Goal: Information Seeking & Learning: Find contact information

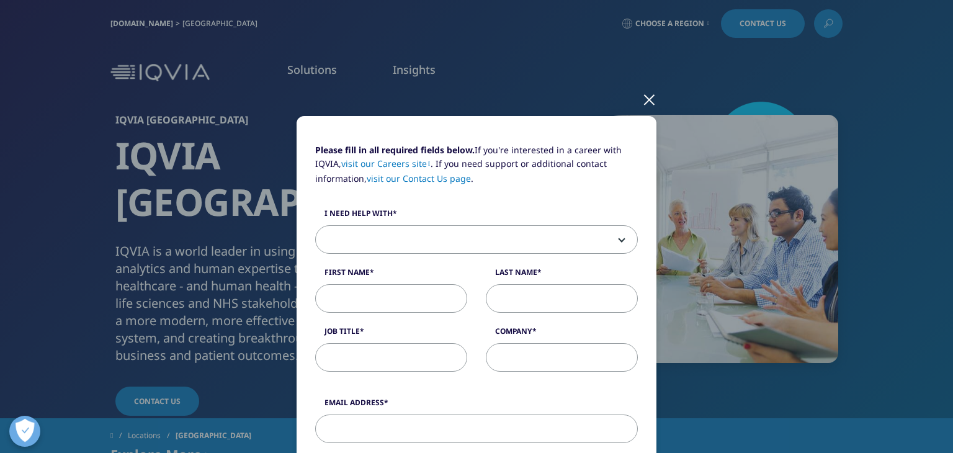
click at [646, 102] on div at bounding box center [649, 99] width 14 height 34
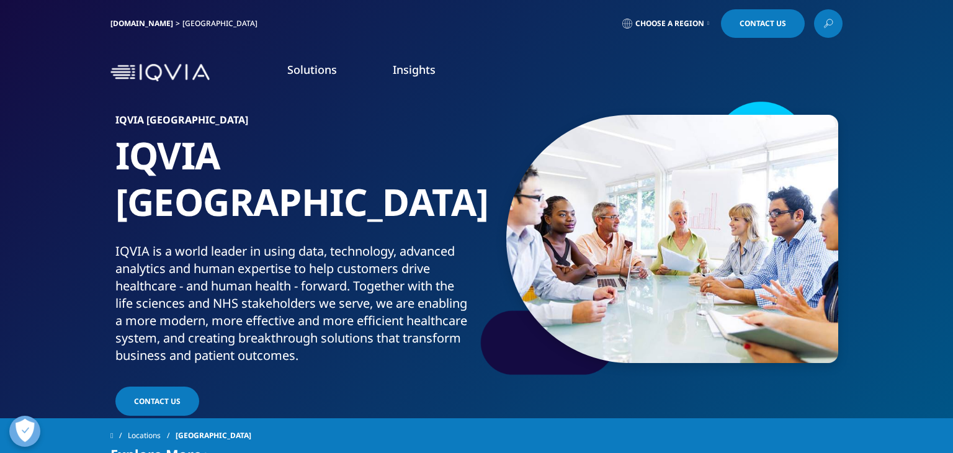
click at [757, 30] on link "Contact Us" at bounding box center [763, 23] width 84 height 29
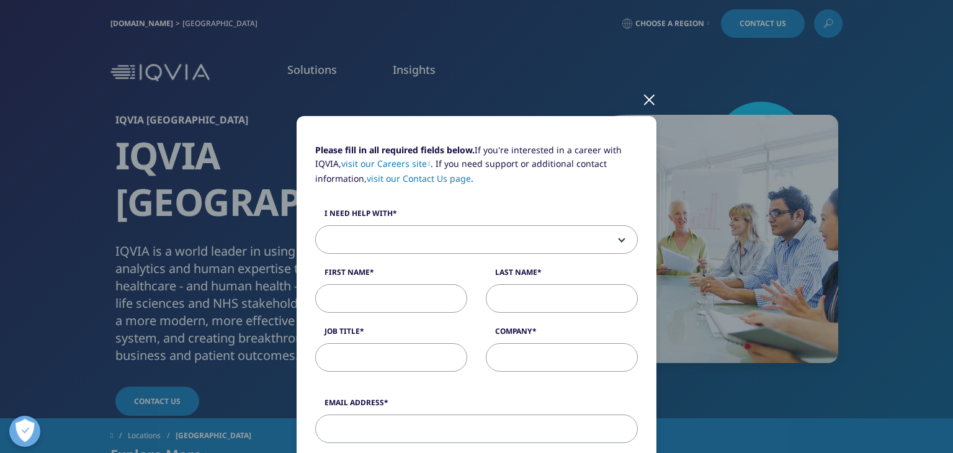
click at [645, 100] on div at bounding box center [649, 99] width 14 height 34
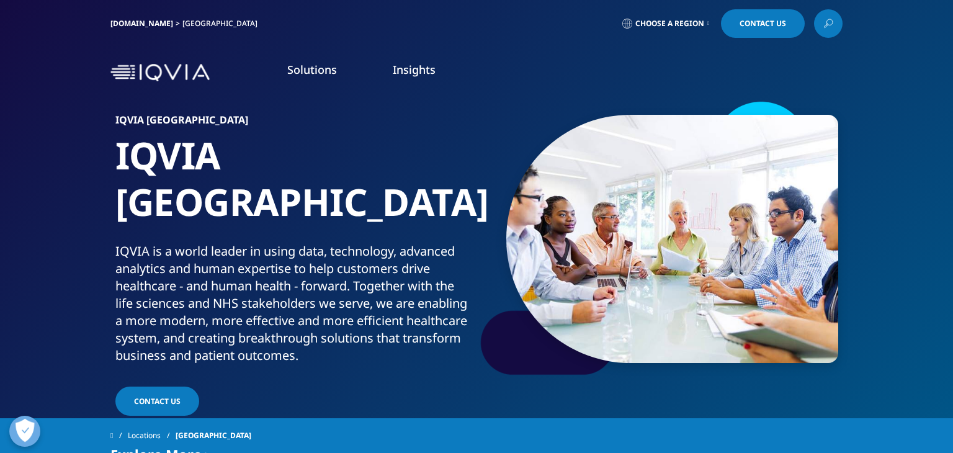
click at [739, 35] on link "Contact Us" at bounding box center [763, 23] width 84 height 29
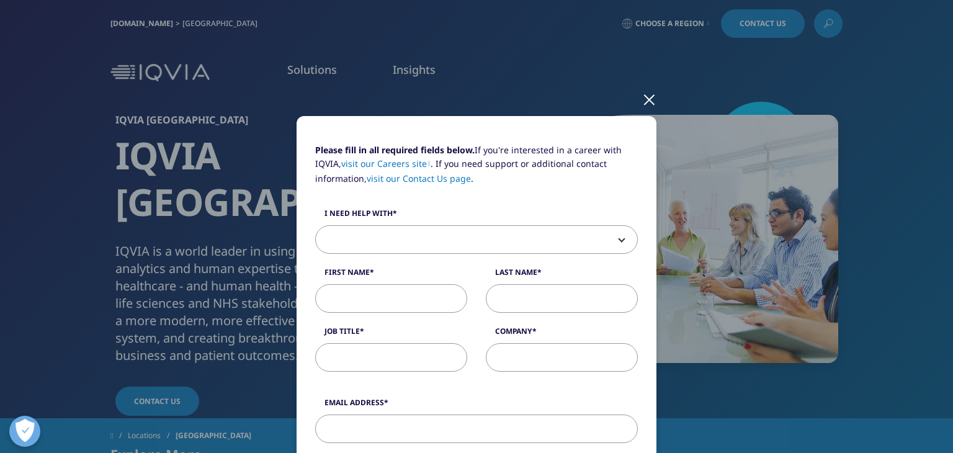
click at [421, 180] on link "visit our Contact Us page" at bounding box center [419, 178] width 104 height 12
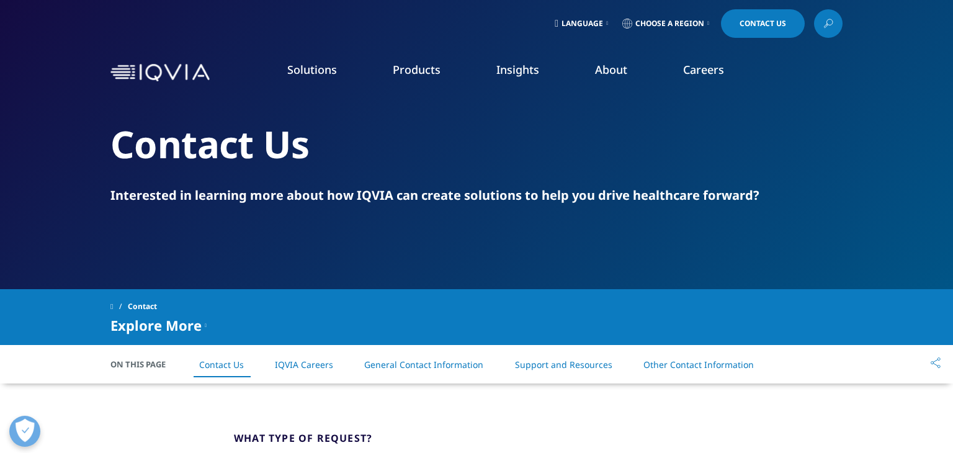
click at [377, 13] on div "Language Choose a Region Contact Us" at bounding box center [476, 23] width 732 height 29
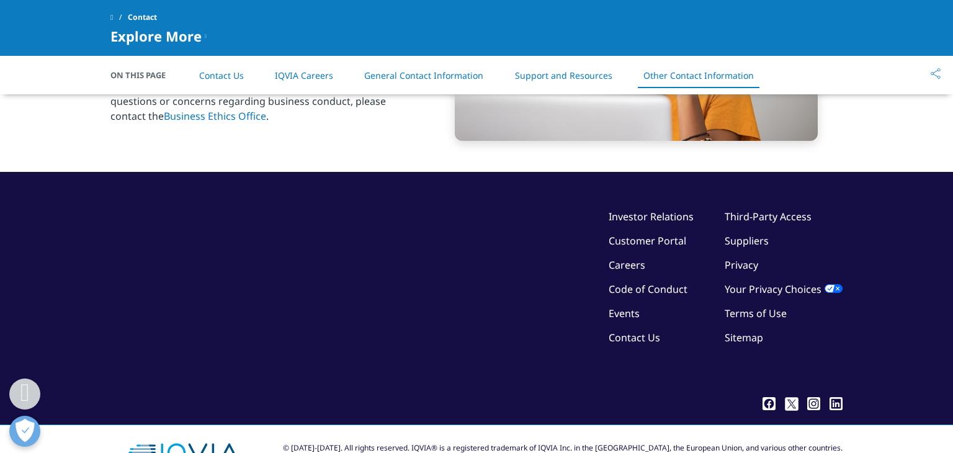
scroll to position [2130, 0]
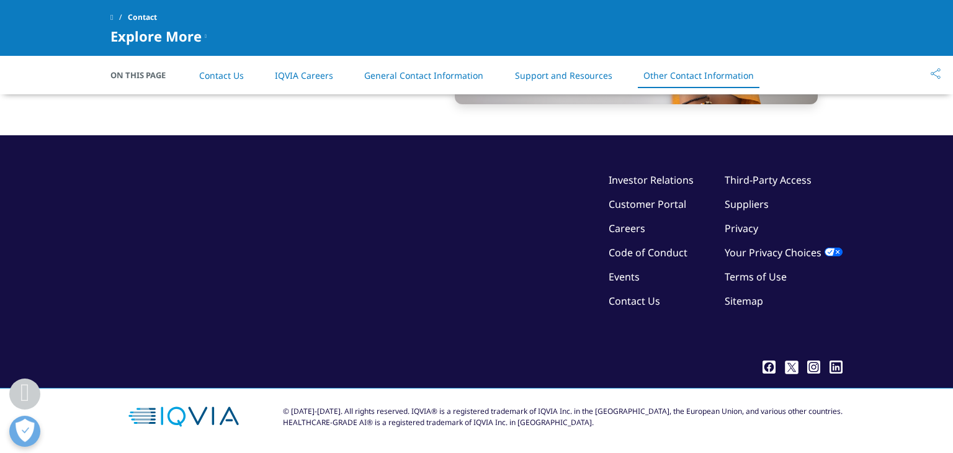
click at [654, 300] on link "Contact Us" at bounding box center [634, 301] width 51 height 14
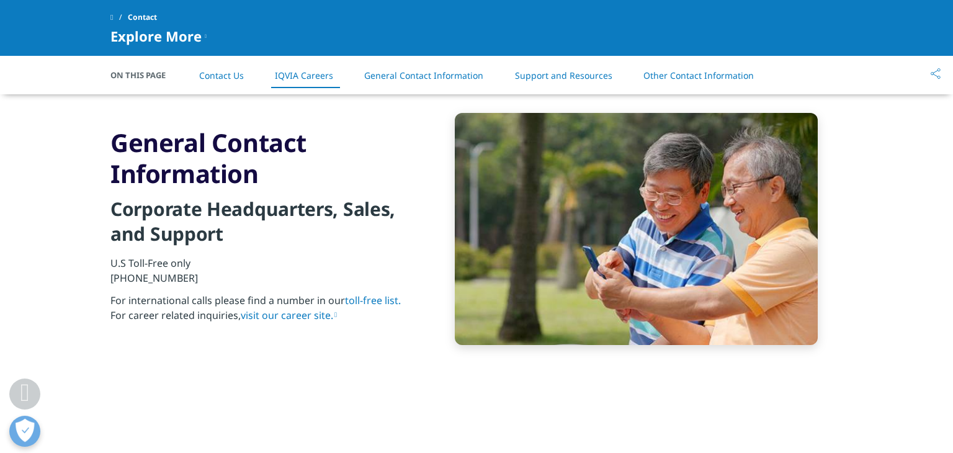
scroll to position [1308, 0]
